Goal: Transaction & Acquisition: Purchase product/service

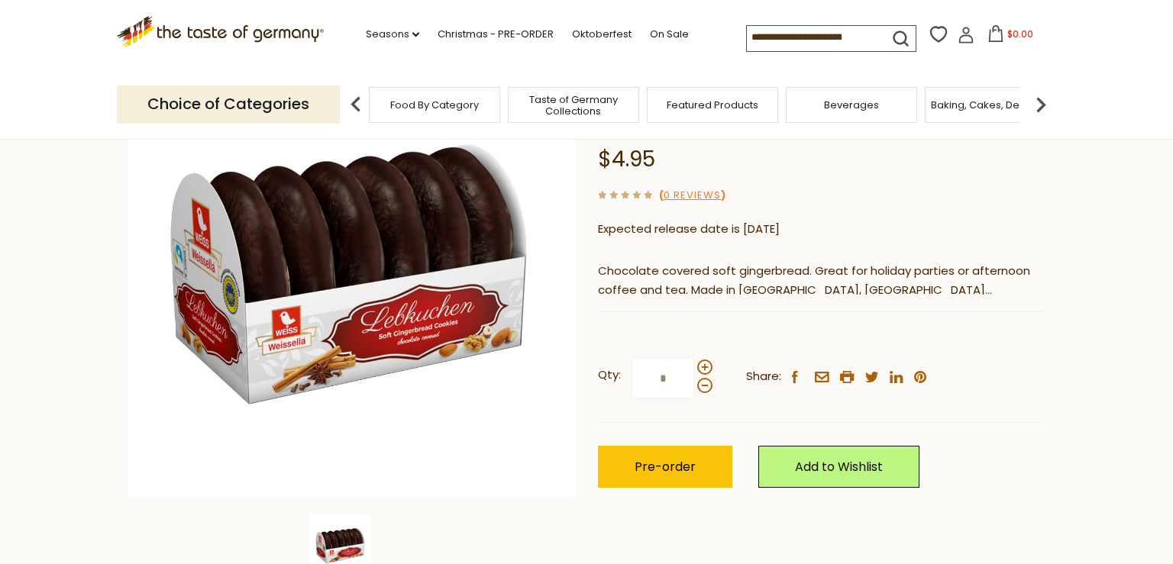
scroll to position [170, 0]
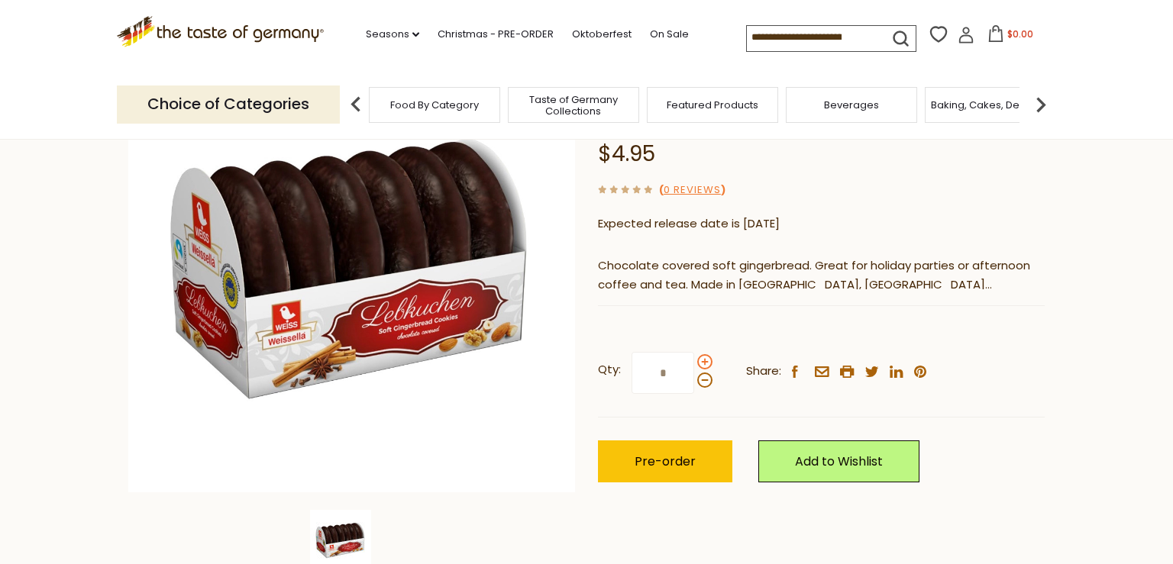
click at [704, 357] on span at bounding box center [704, 361] width 15 height 15
click at [694, 357] on input "*" at bounding box center [662, 373] width 63 height 42
click at [703, 362] on span at bounding box center [704, 361] width 15 height 15
click at [694, 362] on input "*" at bounding box center [662, 373] width 63 height 42
drag, startPoint x: 676, startPoint y: 365, endPoint x: 652, endPoint y: 364, distance: 23.7
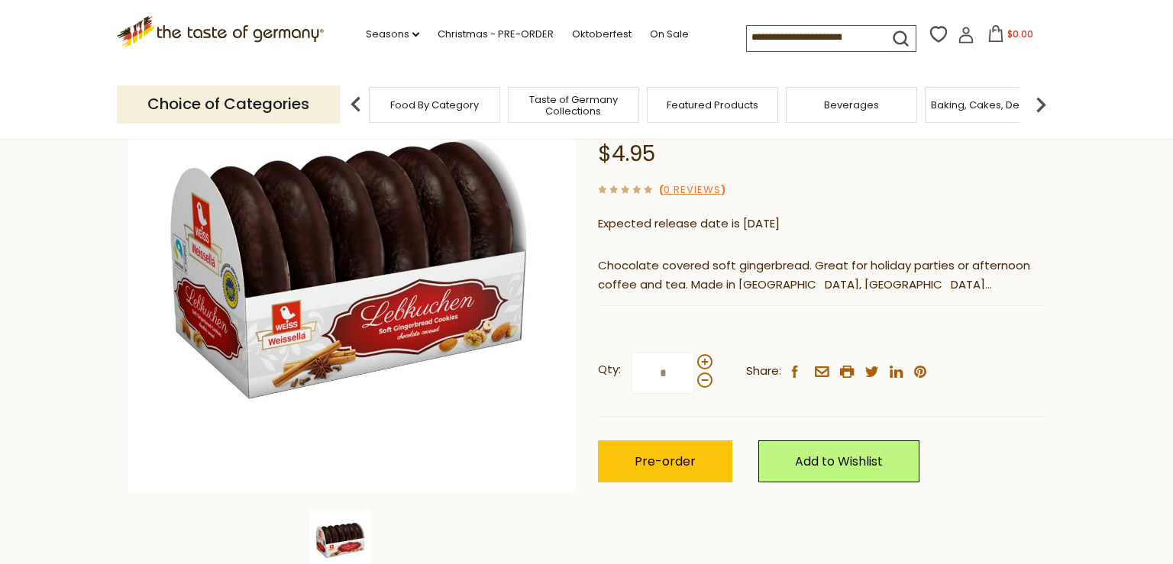
click at [652, 364] on input "*" at bounding box center [662, 373] width 63 height 42
type input "*"
click at [597, 405] on div "Home Christmas - PRE-ORDER Christmas Cookies & Gingerbreads Weiss Oblaten Lebku…" at bounding box center [586, 289] width 939 height 587
click at [671, 460] on span "Pre-order" at bounding box center [664, 462] width 61 height 18
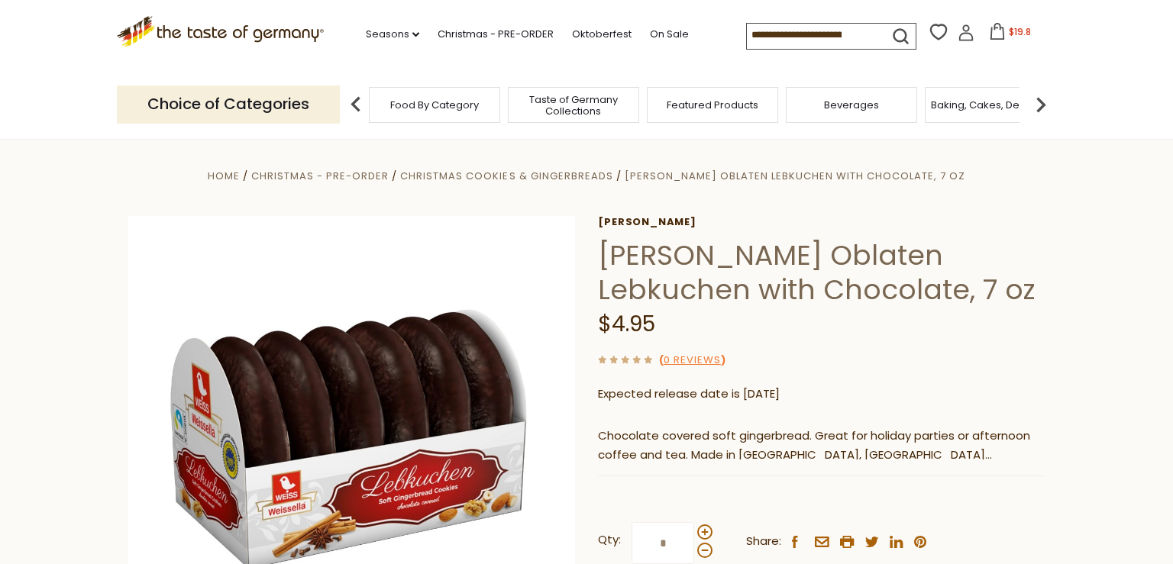
scroll to position [0, 0]
click at [990, 34] on icon at bounding box center [997, 31] width 14 height 17
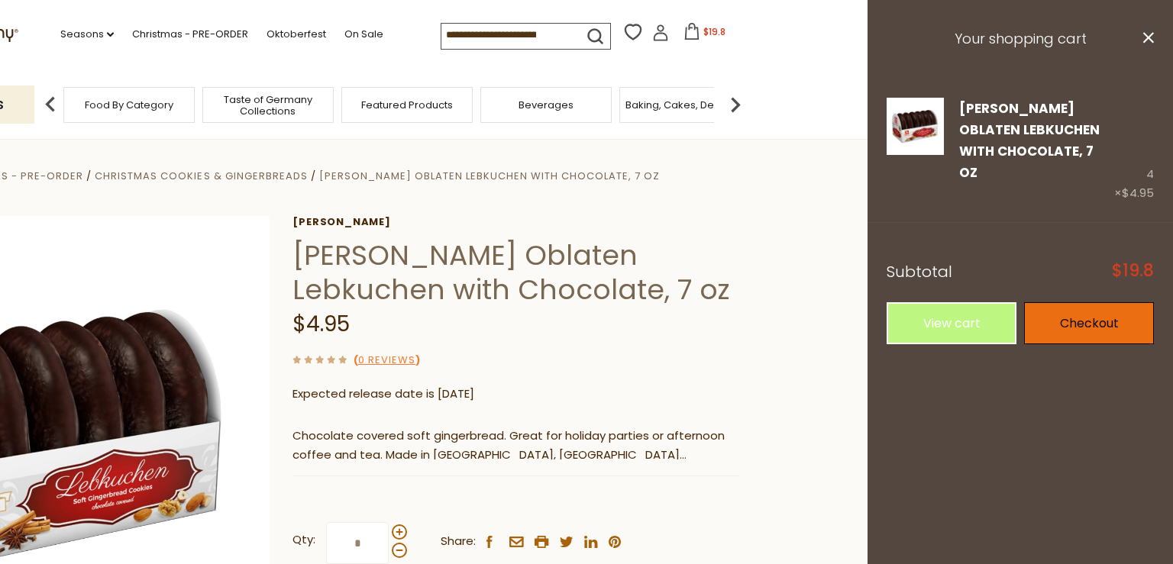
click at [1086, 303] on link "Checkout" at bounding box center [1089, 323] width 130 height 42
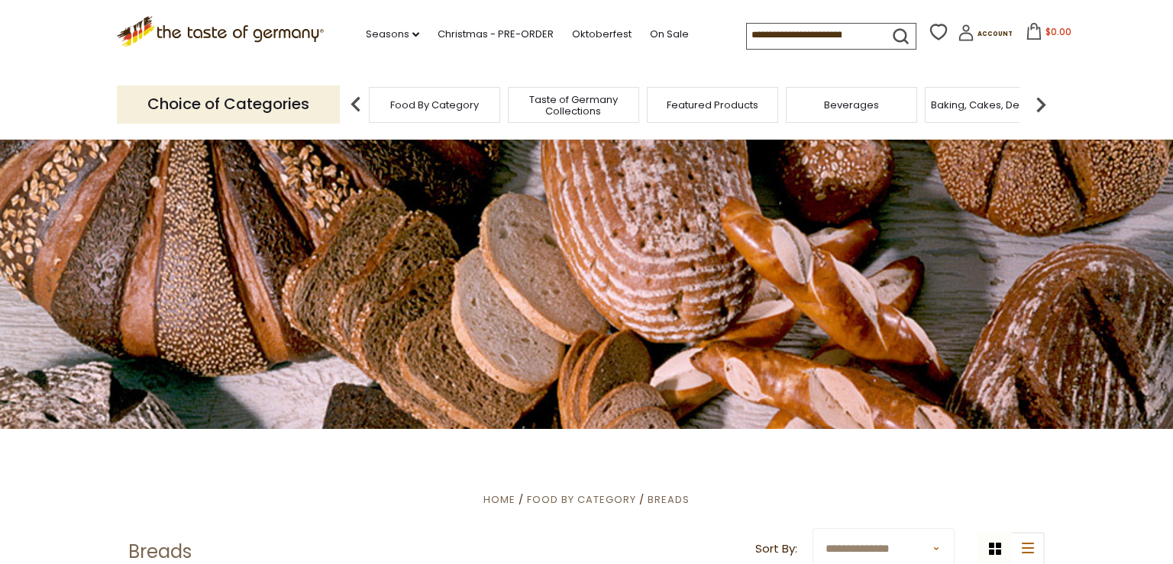
click at [693, 114] on div "Featured Products" at bounding box center [712, 105] width 131 height 36
click at [708, 102] on span "Featured Products" at bounding box center [713, 104] width 92 height 11
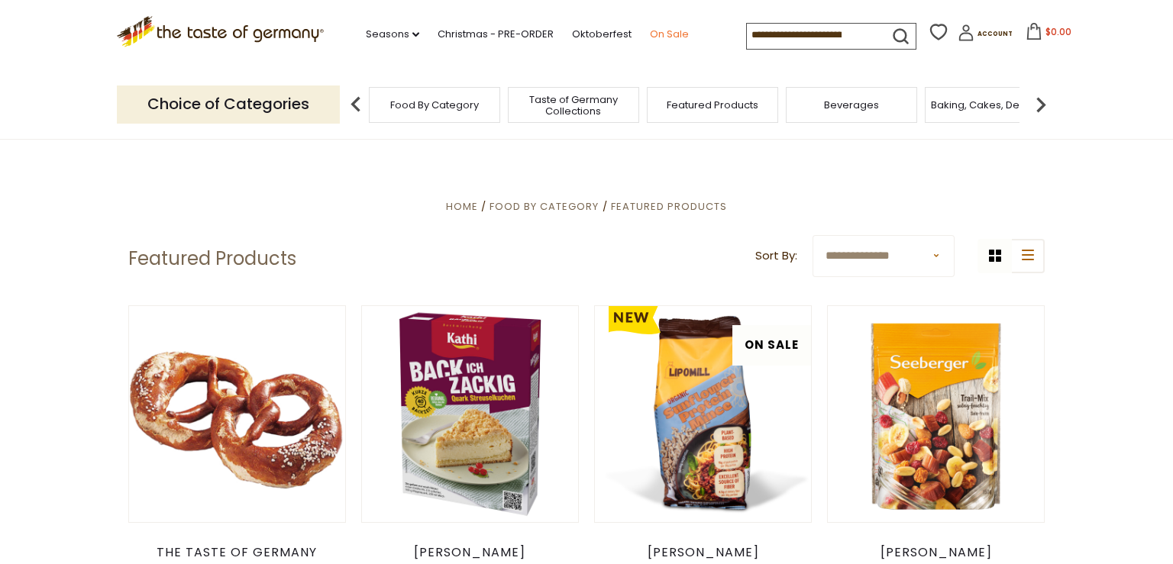
click at [650, 35] on link "On Sale" at bounding box center [669, 34] width 39 height 17
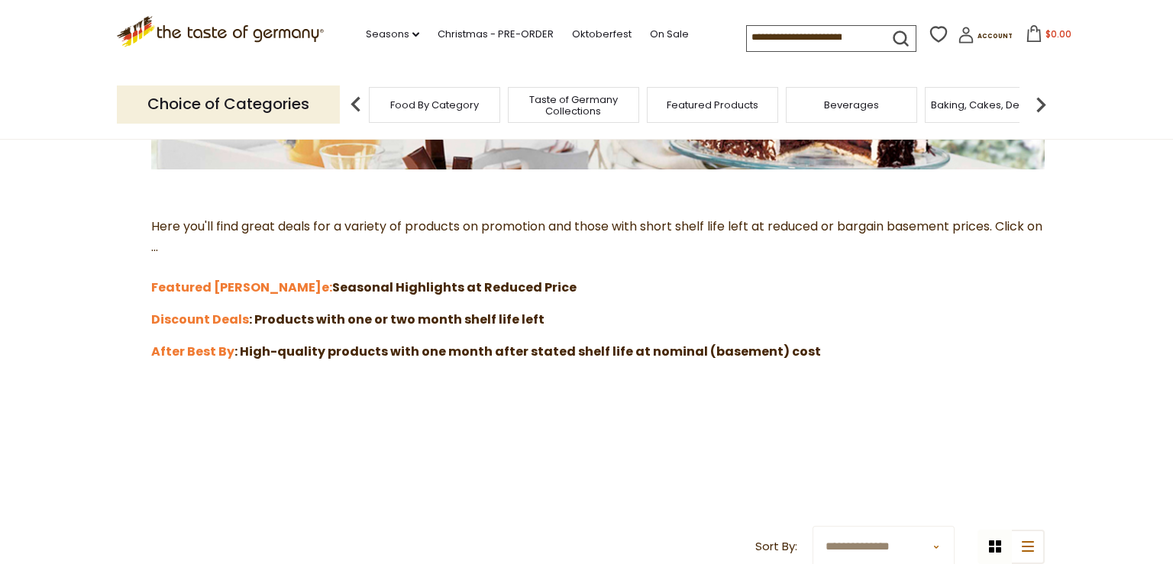
scroll to position [312, 0]
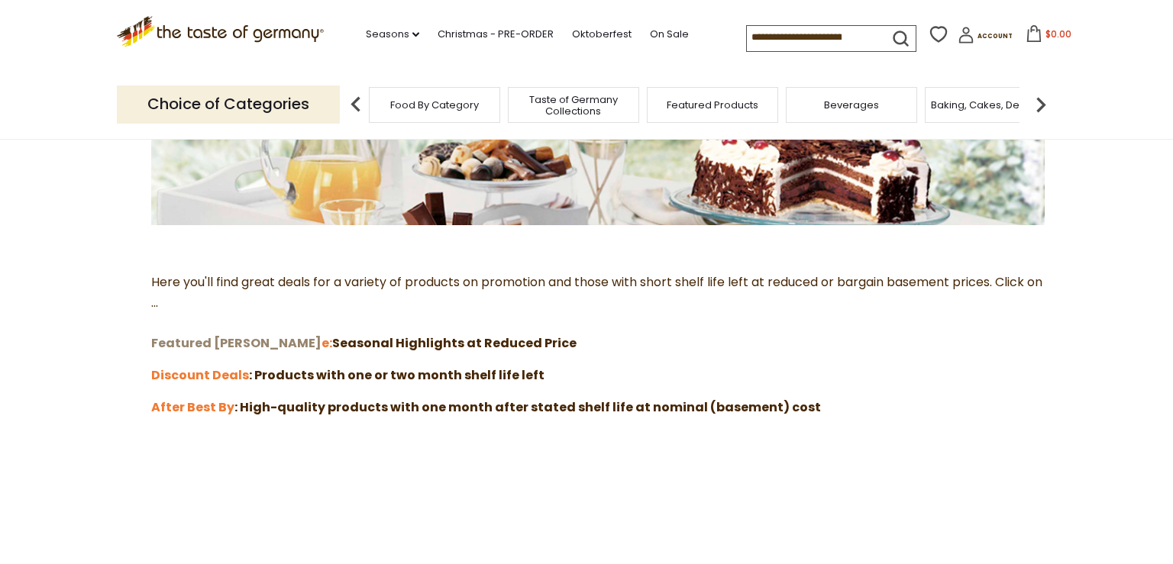
click at [195, 340] on strong "Featured [PERSON_NAME]" at bounding box center [236, 343] width 170 height 18
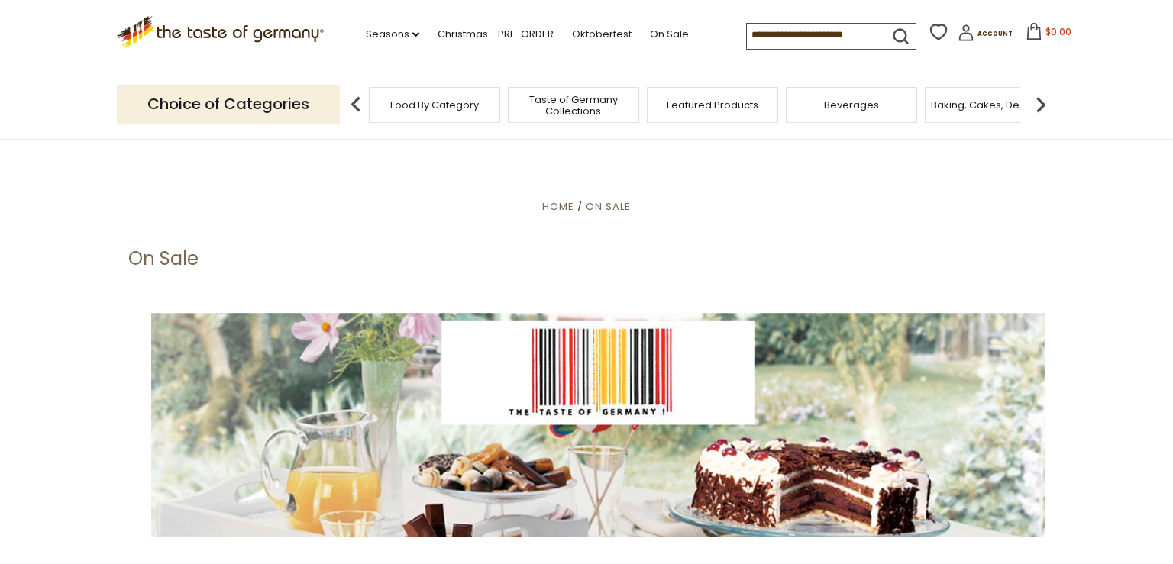
scroll to position [0, 0]
click at [237, 31] on icon ".st0{fill:#EDD300;} .st1{fill:#D33E21;}" at bounding box center [220, 31] width 207 height 31
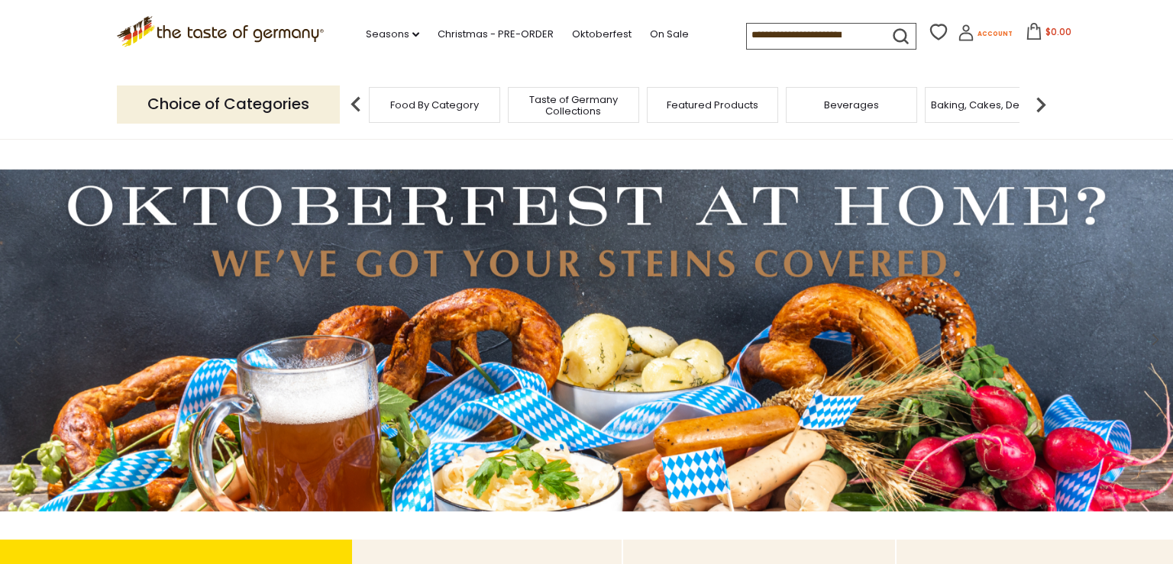
click at [977, 30] on span "Account" at bounding box center [994, 34] width 35 height 8
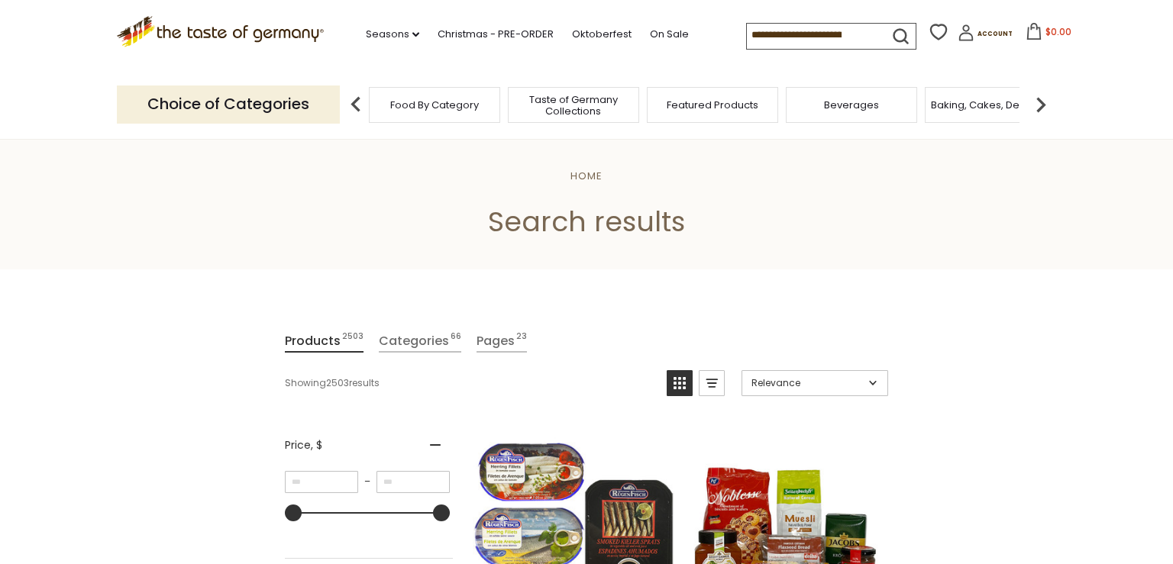
click at [747, 31] on input at bounding box center [811, 34] width 129 height 21
paste input "**********"
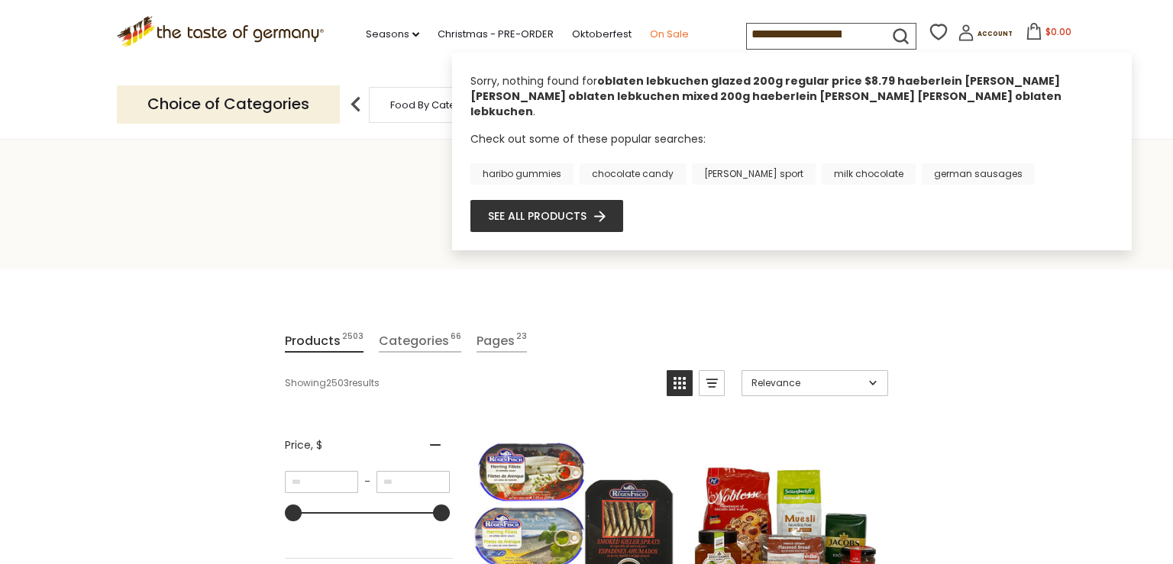
drag, startPoint x: 801, startPoint y: 32, endPoint x: 612, endPoint y: 37, distance: 189.4
click at [612, 37] on div ".st0{fill:#EDD300;} .st1{fill:#D33E21;} .st0{fill:#EDD300;} .st1{fill:#D33E21;}…" at bounding box center [586, 35] width 939 height 70
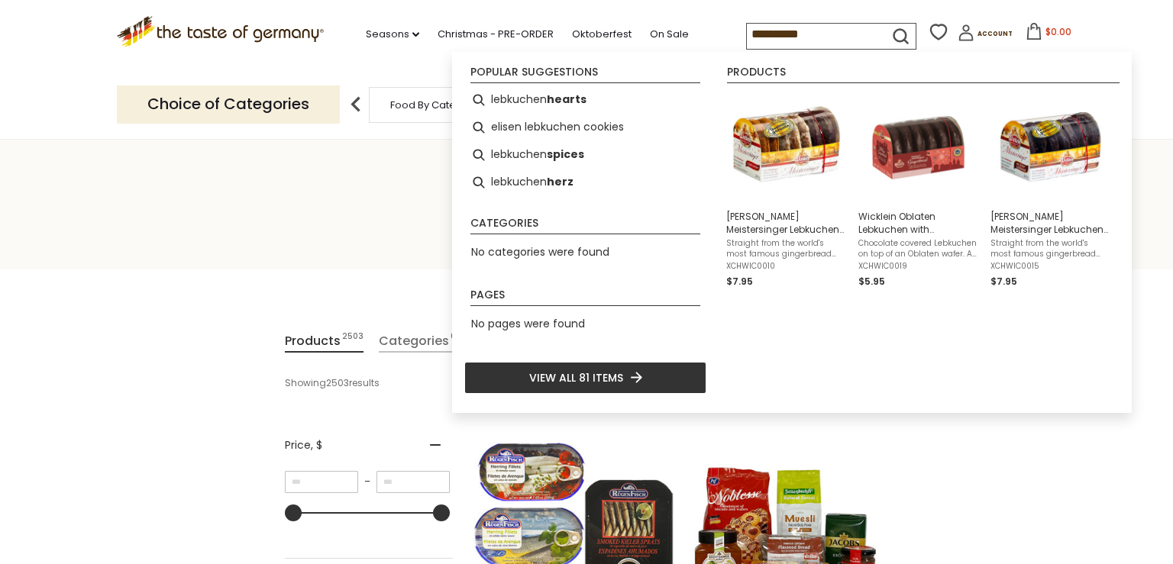
click at [811, 28] on input "*********" at bounding box center [811, 34] width 129 height 21
type input "*********"
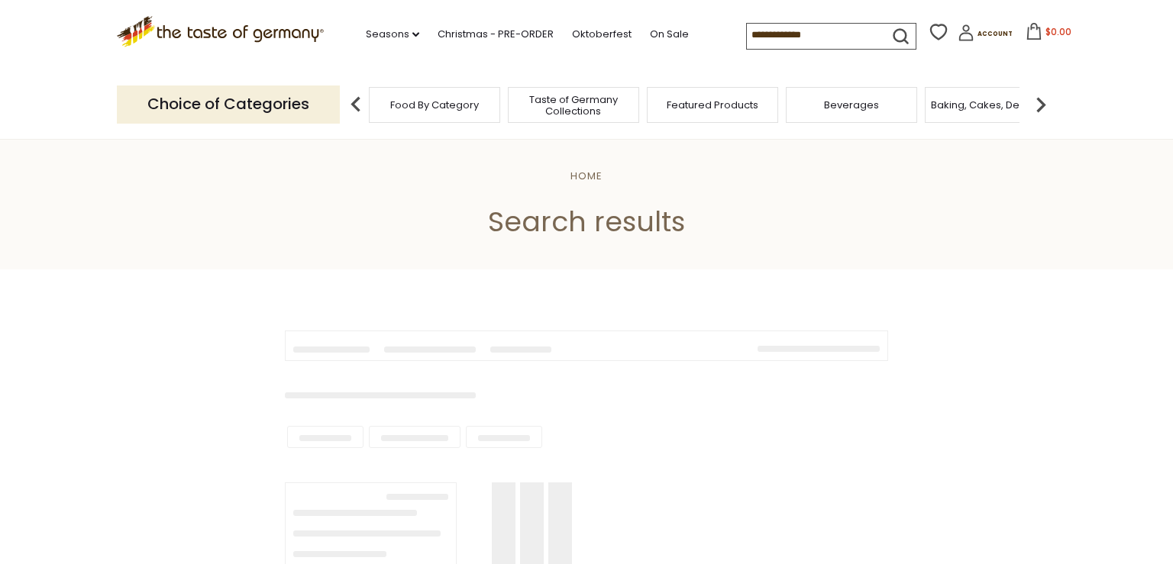
type input "*********"
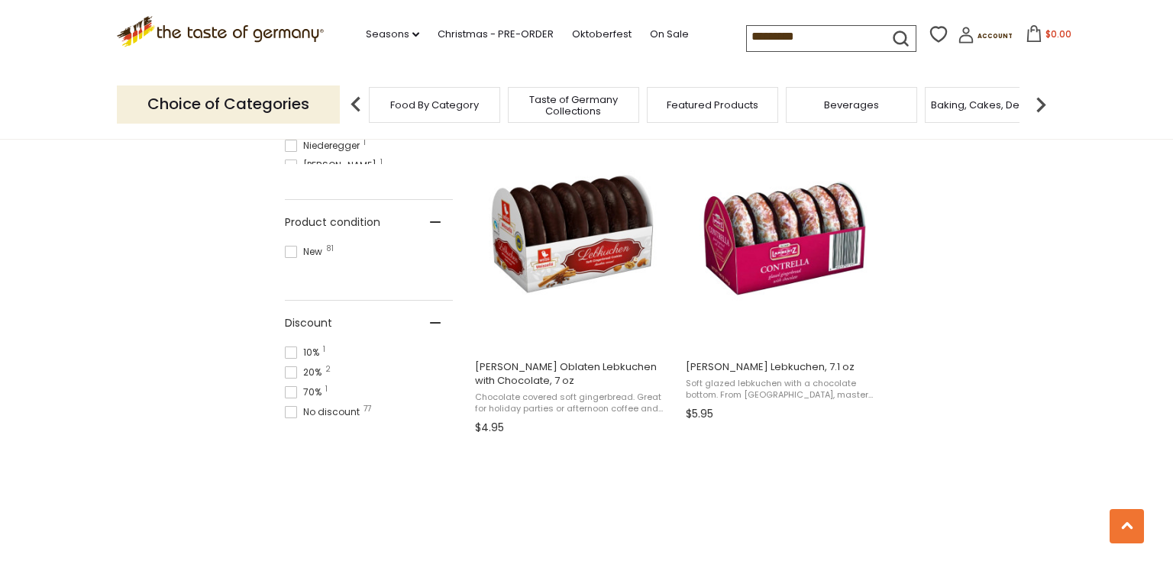
scroll to position [964, 0]
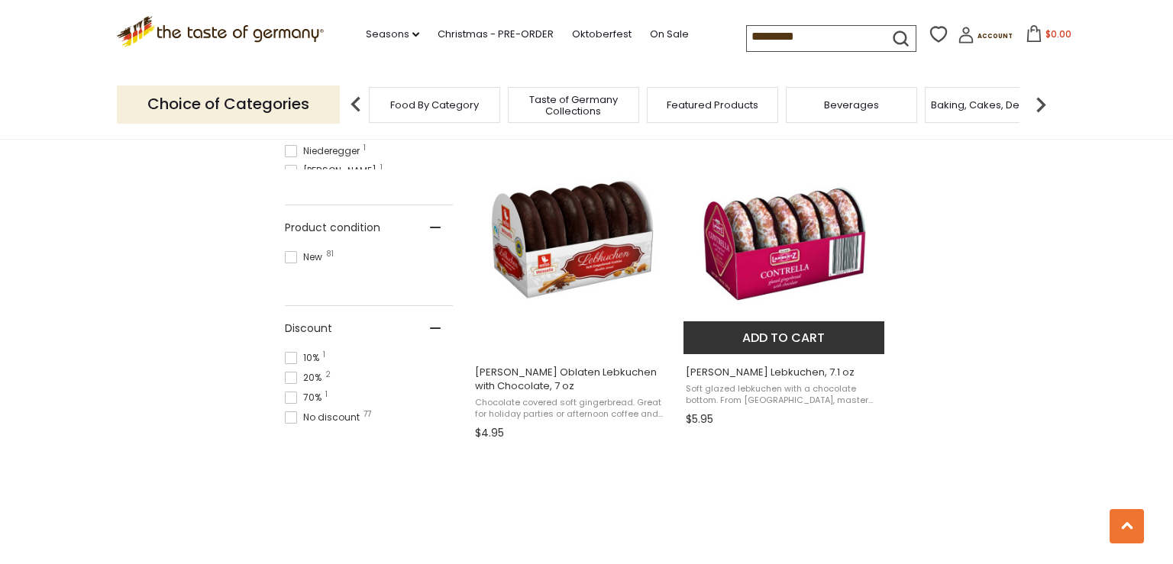
click at [755, 334] on button "Add to cart" at bounding box center [783, 337] width 201 height 33
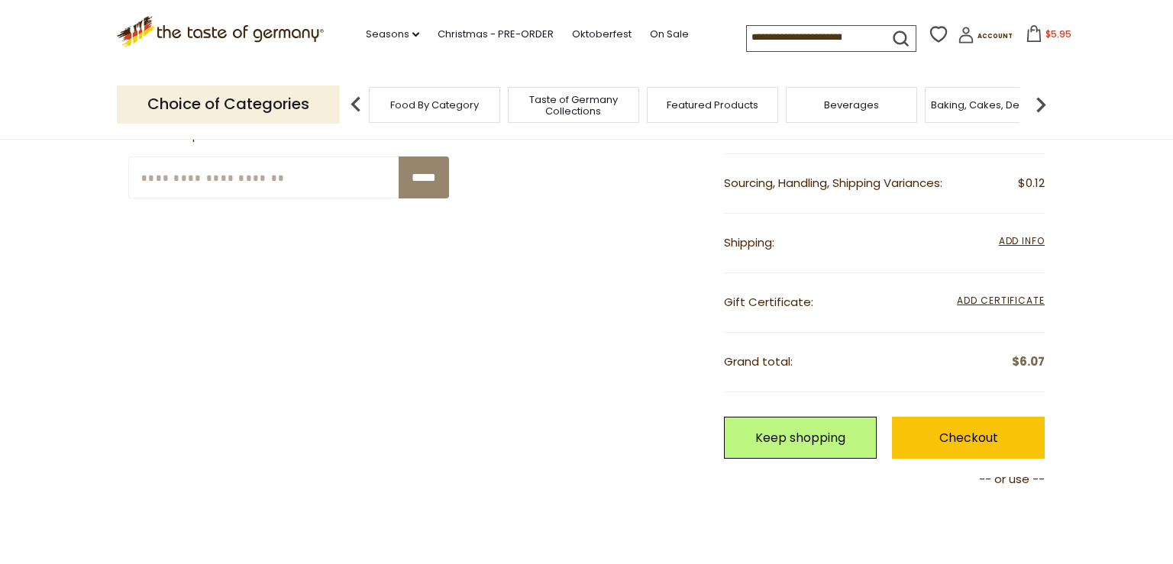
scroll to position [357, 0]
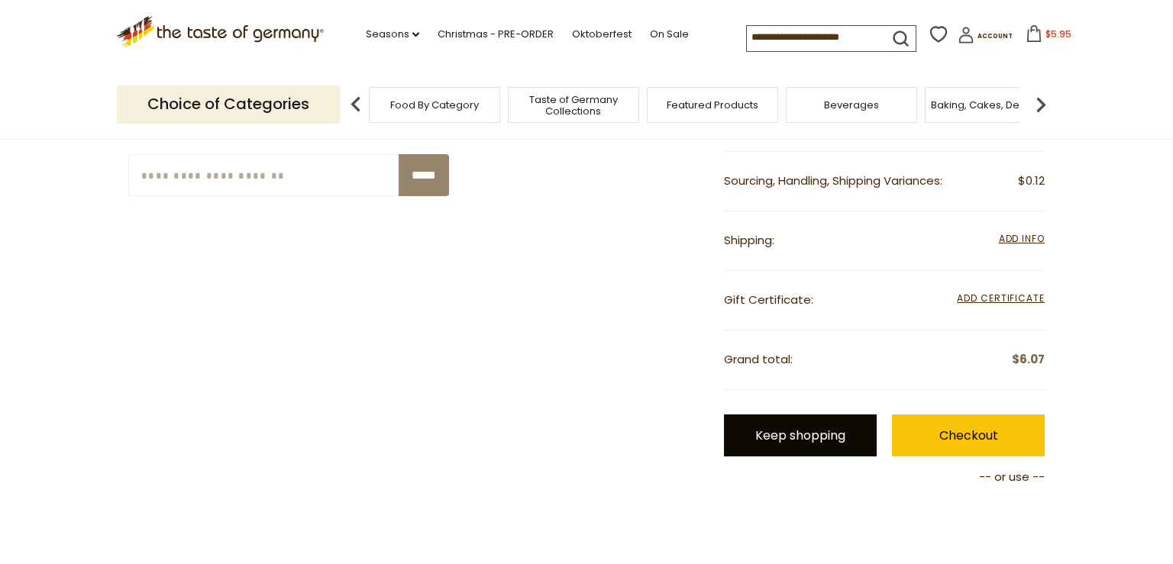
click at [786, 440] on link "Keep shopping" at bounding box center [800, 436] width 153 height 42
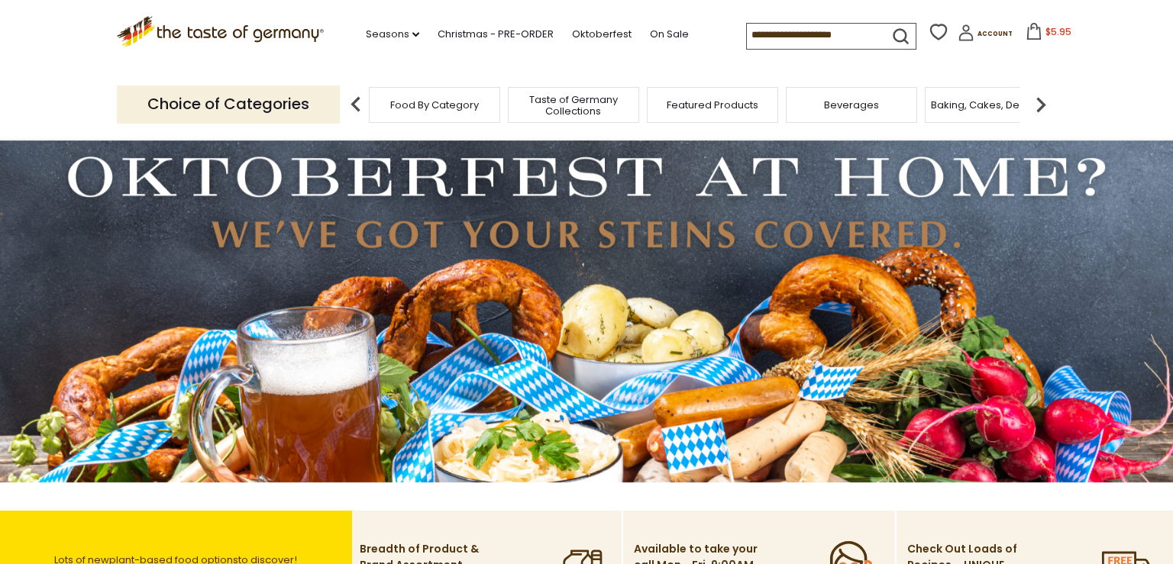
scroll to position [40, 0]
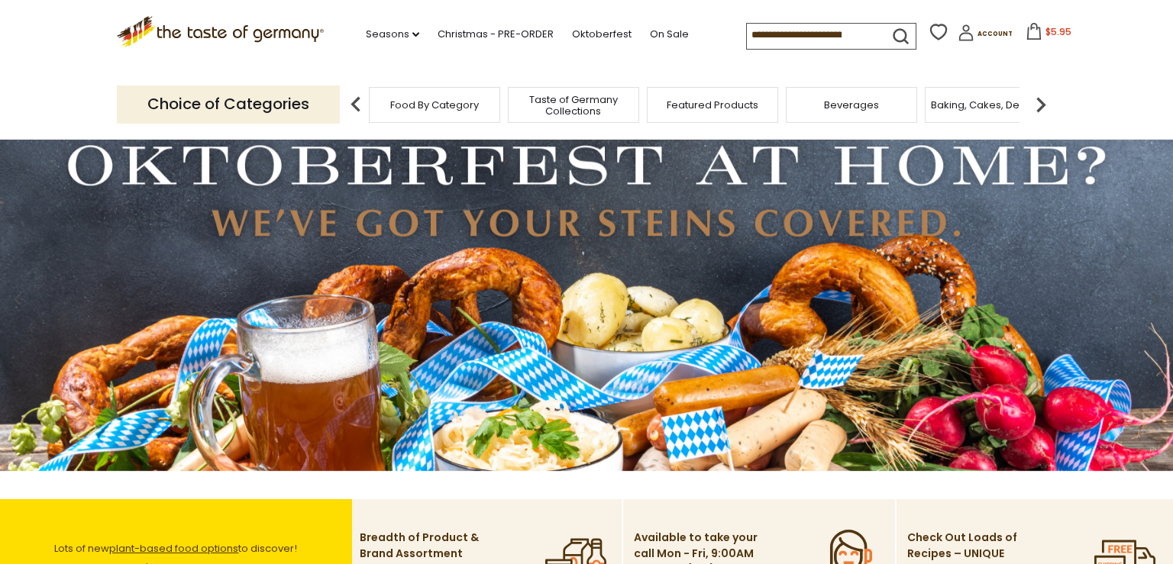
click at [790, 38] on input at bounding box center [811, 34] width 129 height 21
paste input "**********"
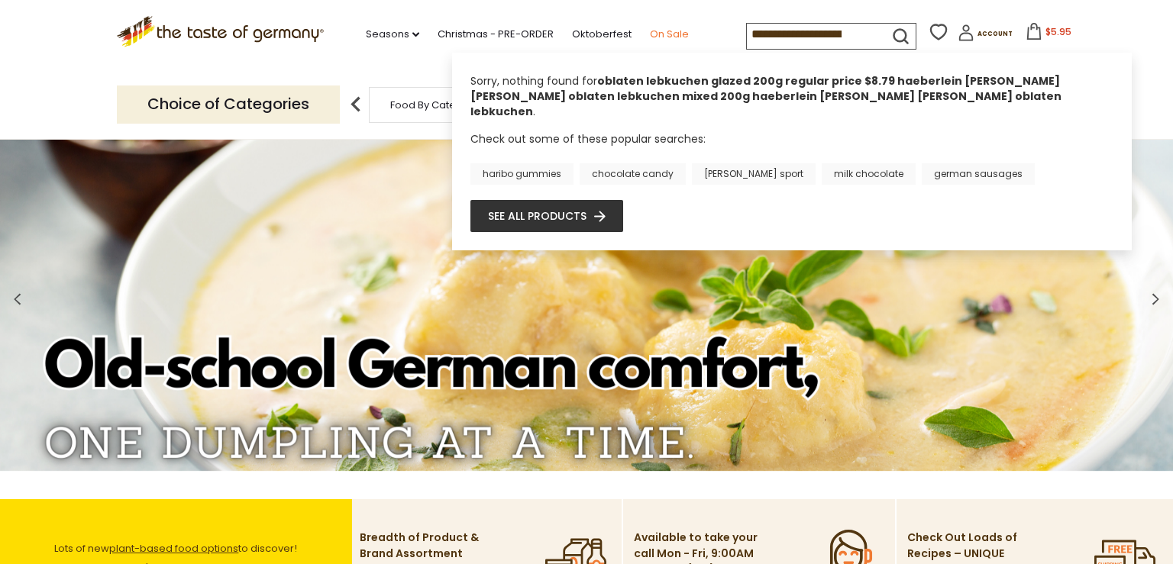
drag, startPoint x: 801, startPoint y: 34, endPoint x: 608, endPoint y: 33, distance: 192.4
click at [608, 33] on div ".st0{fill:#EDD300;} .st1{fill:#D33E21;} .st0{fill:#EDD300;} .st1{fill:#D33E21;}…" at bounding box center [586, 35] width 939 height 70
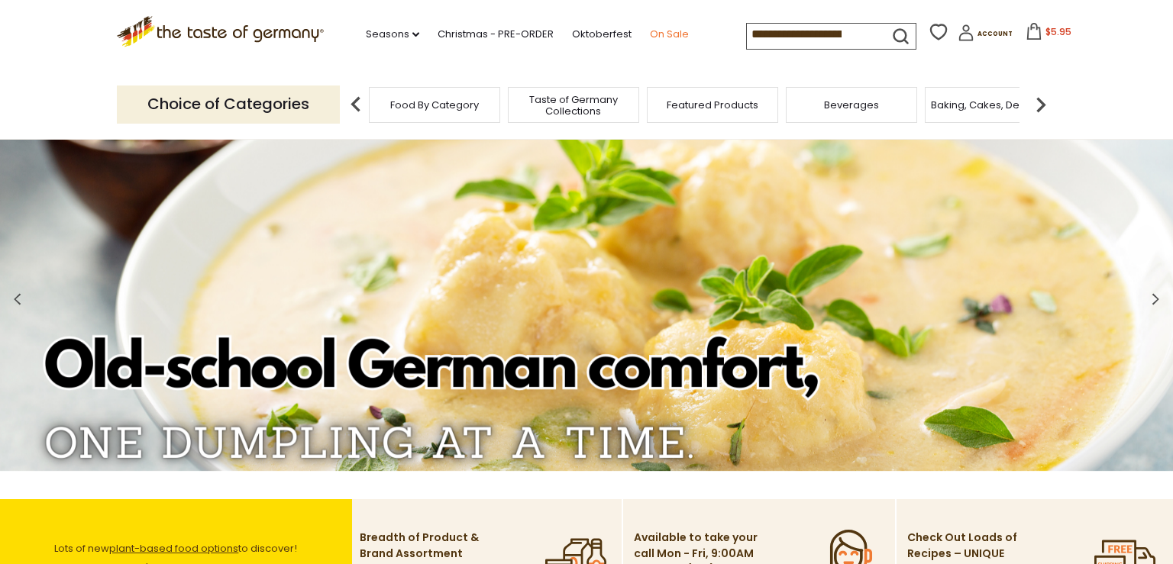
type input "*********"
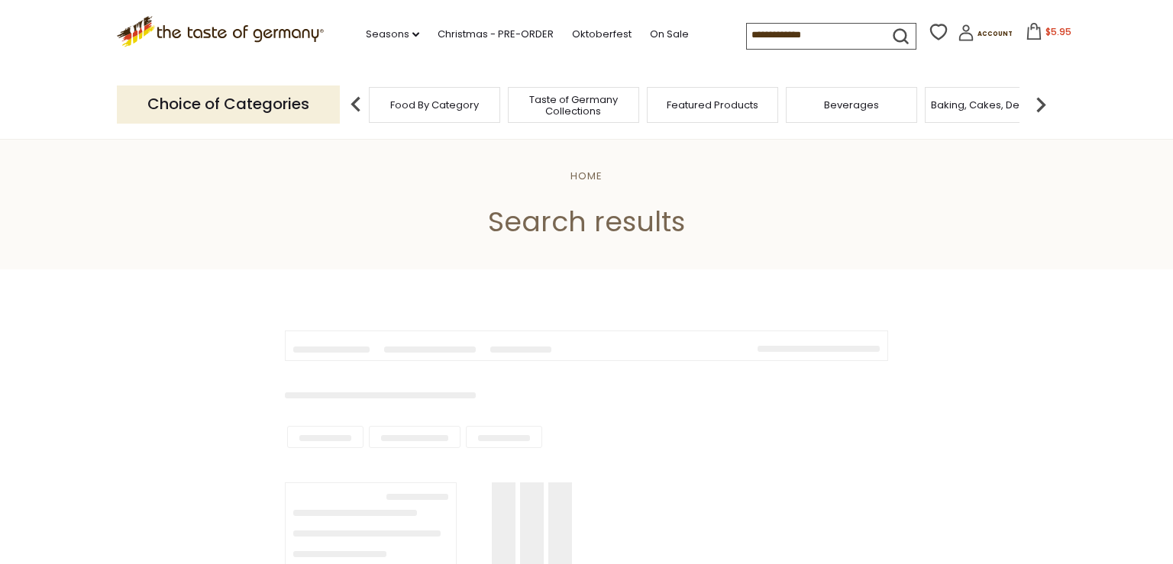
type input "*********"
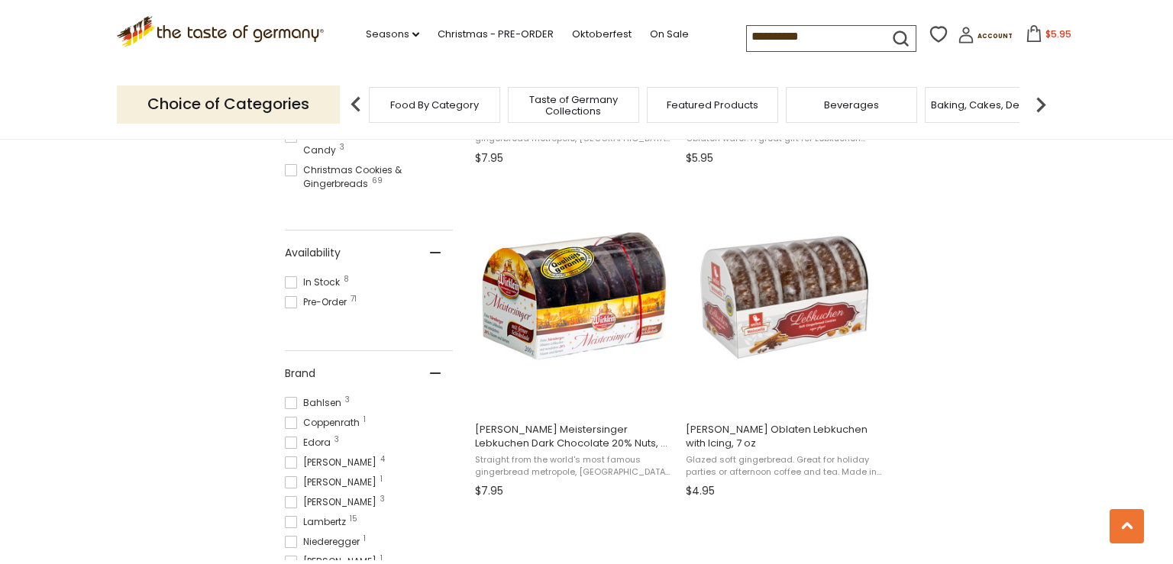
scroll to position [574, 0]
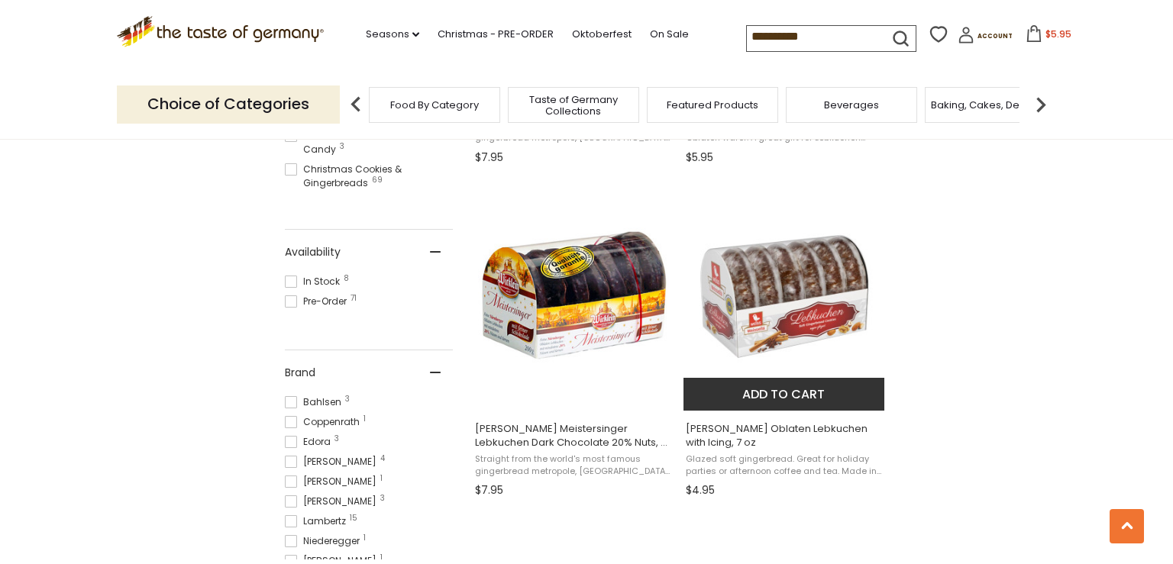
click at [795, 282] on img "Weiss Oblaten Lebkuchen with Icing, 7 oz" at bounding box center [784, 296] width 202 height 202
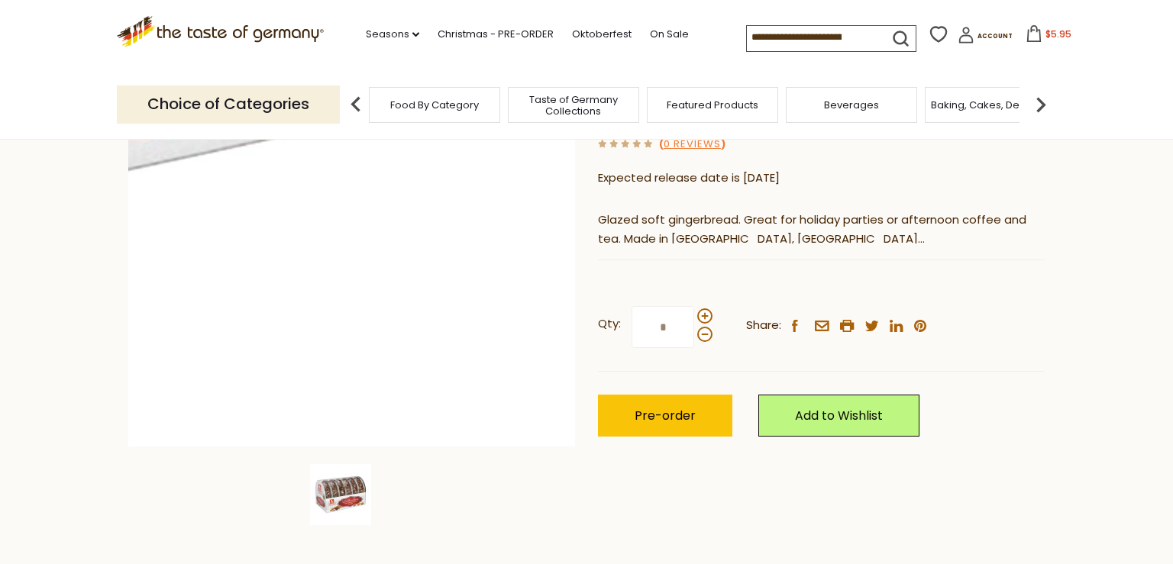
scroll to position [218, 0]
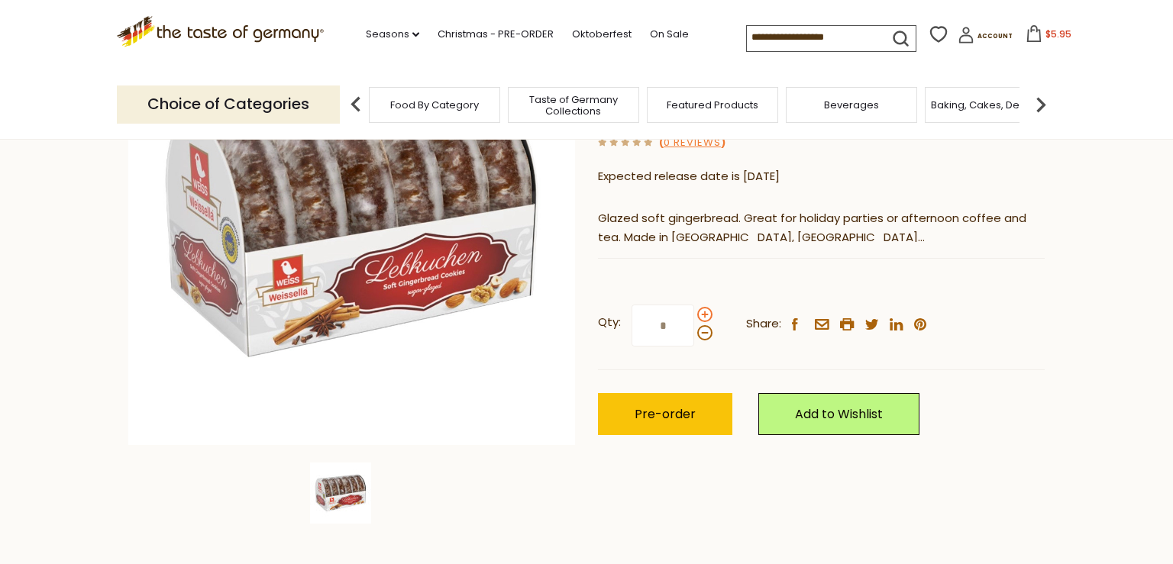
click at [702, 310] on span at bounding box center [704, 314] width 15 height 15
click at [694, 310] on input "*" at bounding box center [662, 326] width 63 height 42
type input "*"
click at [670, 412] on span "Pre-order" at bounding box center [664, 414] width 61 height 18
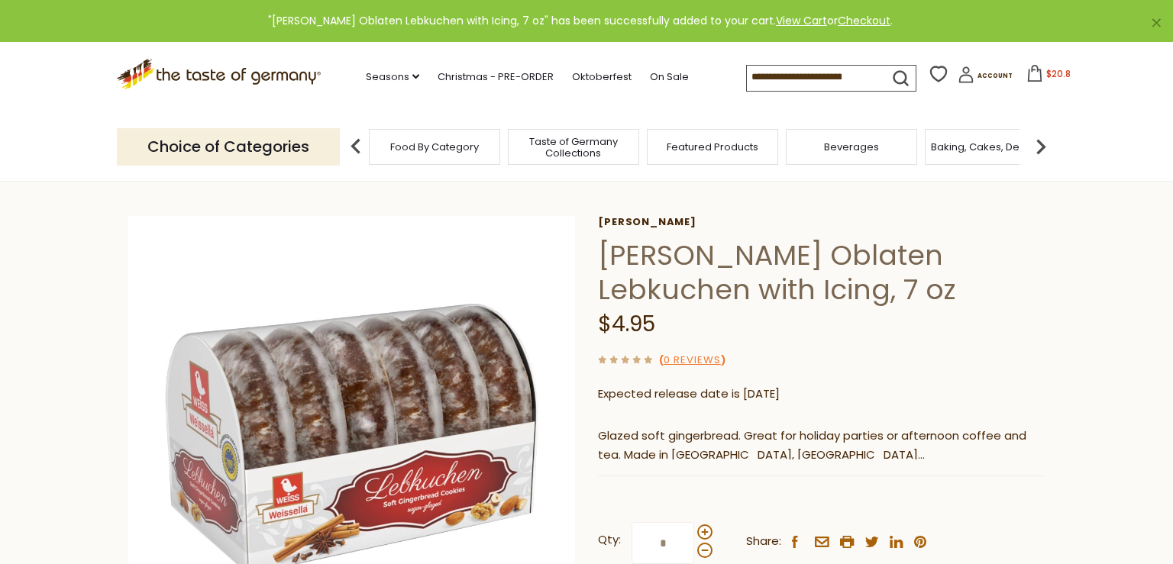
scroll to position [0, 0]
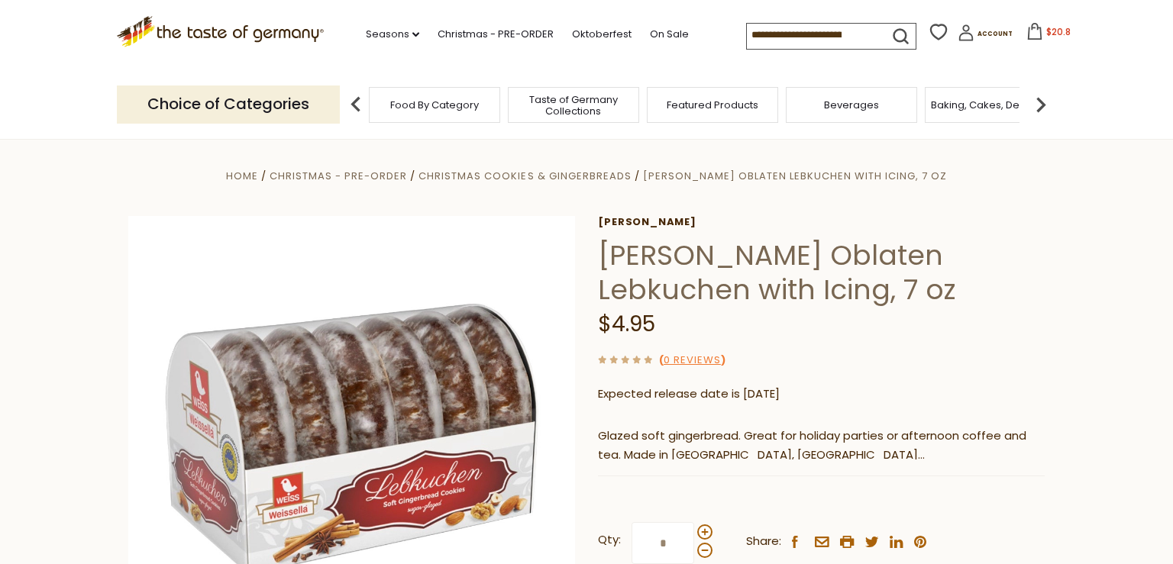
click at [706, 75] on div "Choice of Categories Food By Category Taste of Germany Collections Featured Pro…" at bounding box center [586, 104] width 939 height 68
click at [747, 35] on input at bounding box center [811, 34] width 129 height 21
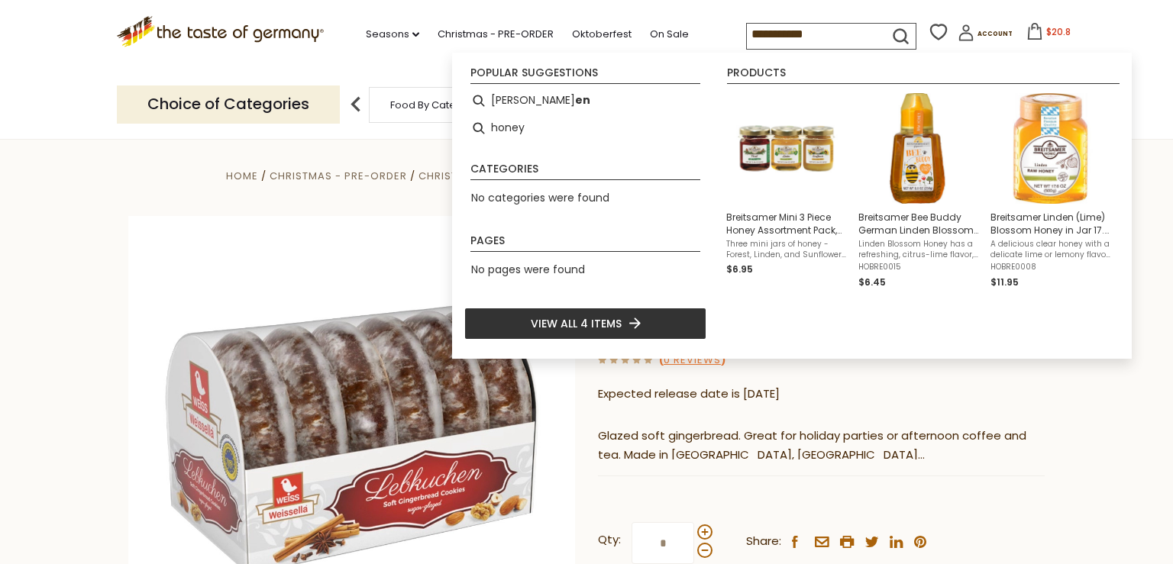
type input "**********"
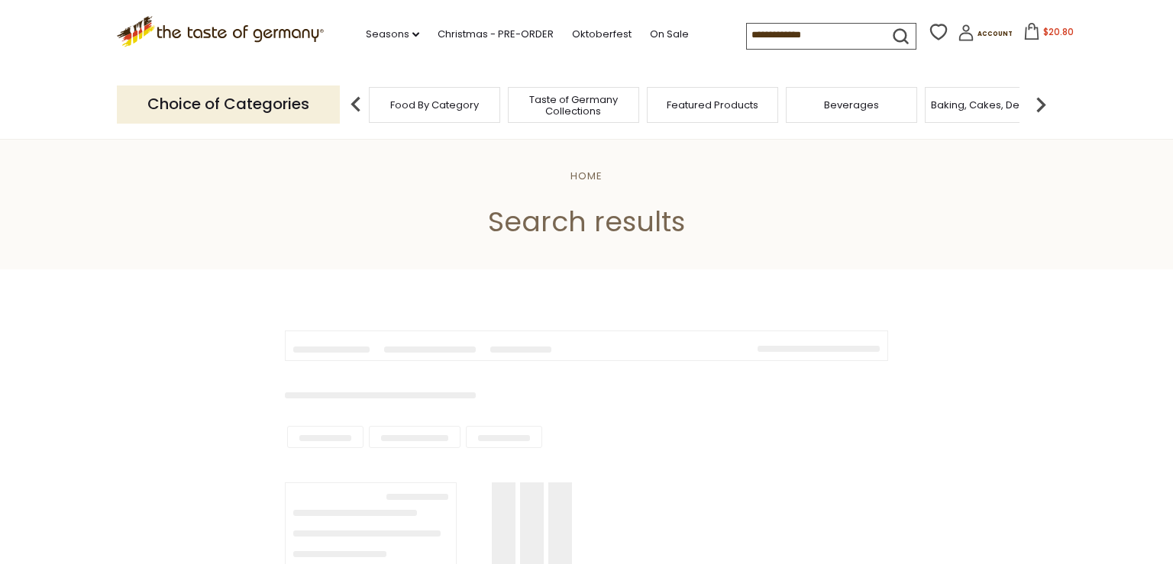
type input "**********"
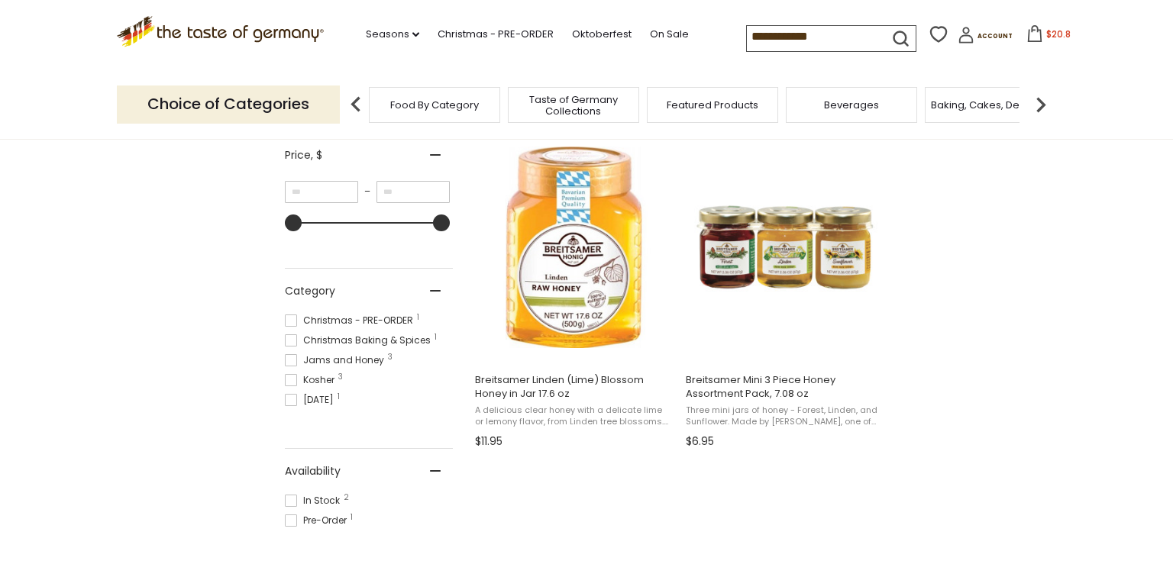
scroll to position [270, 0]
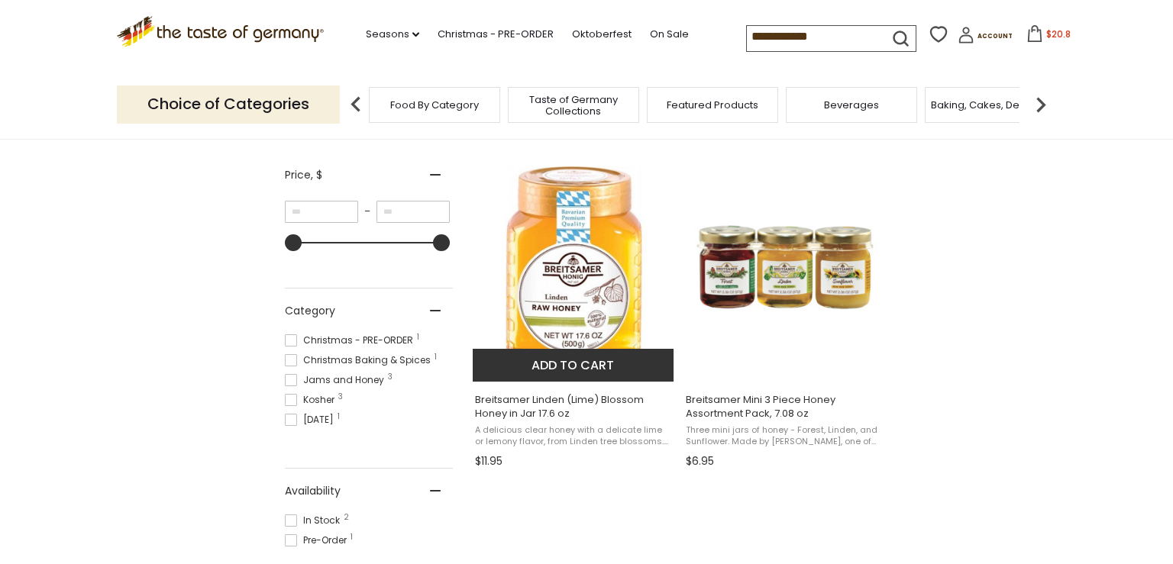
click at [549, 363] on button "Add to cart" at bounding box center [573, 365] width 201 height 33
